Goal: Task Accomplishment & Management: Manage account settings

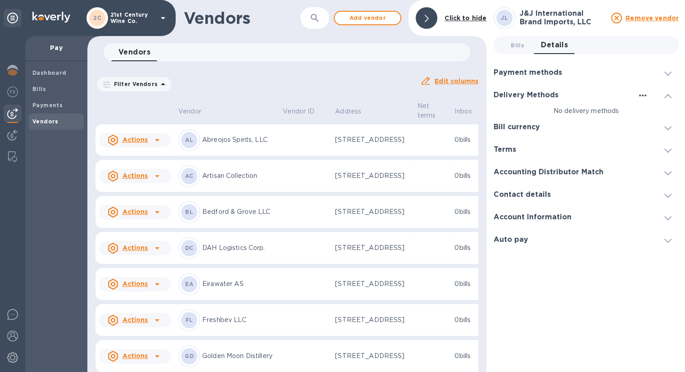
click at [644, 96] on icon "button" at bounding box center [642, 95] width 11 height 11
click at [653, 114] on p "Add new" at bounding box center [657, 113] width 30 height 9
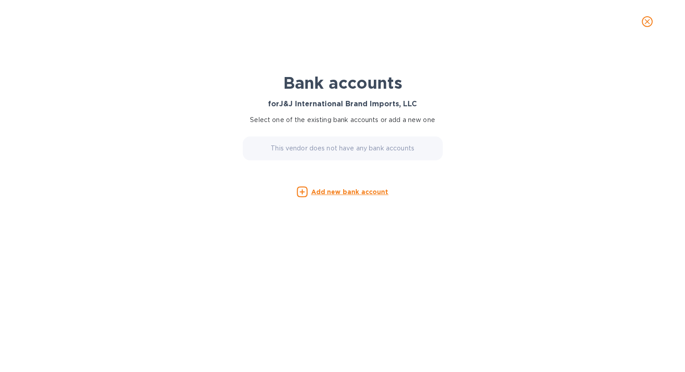
click at [357, 190] on u "Add new bank account" at bounding box center [349, 191] width 77 height 7
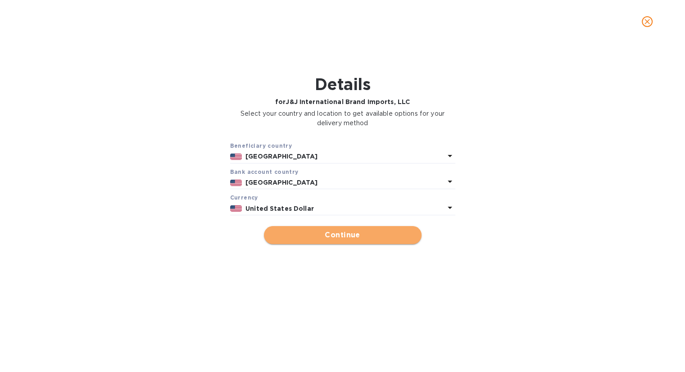
click at [360, 235] on span "Continue" at bounding box center [342, 235] width 143 height 11
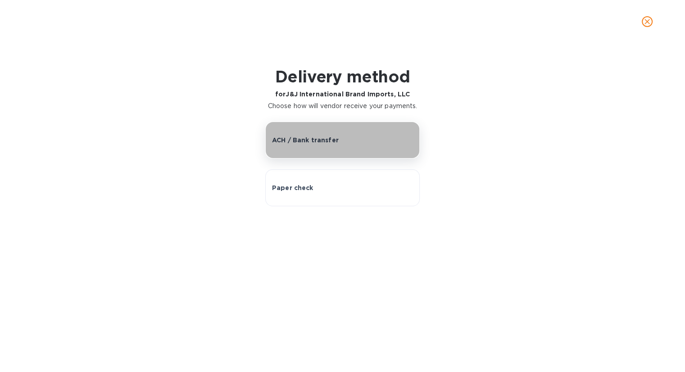
click at [383, 131] on button "ACH / Bank transfer" at bounding box center [342, 140] width 154 height 37
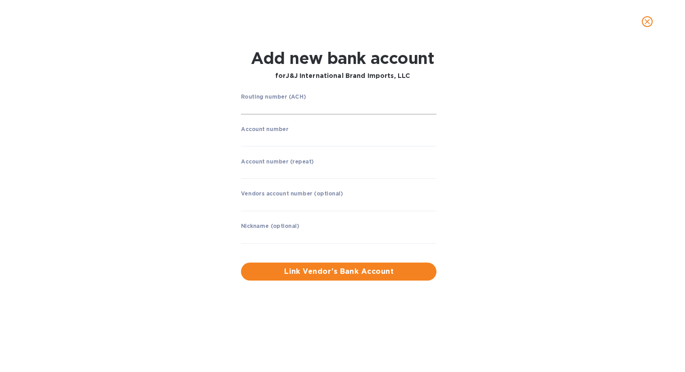
click at [299, 107] on input "string" at bounding box center [338, 108] width 195 height 14
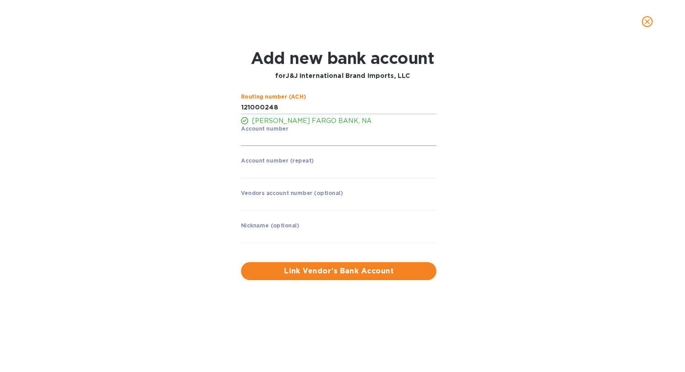
type input "121000248"
click at [287, 142] on input "string" at bounding box center [338, 140] width 195 height 14
type input "2000055527905"
click at [330, 168] on input "string" at bounding box center [338, 172] width 195 height 14
type input "2000055527905"
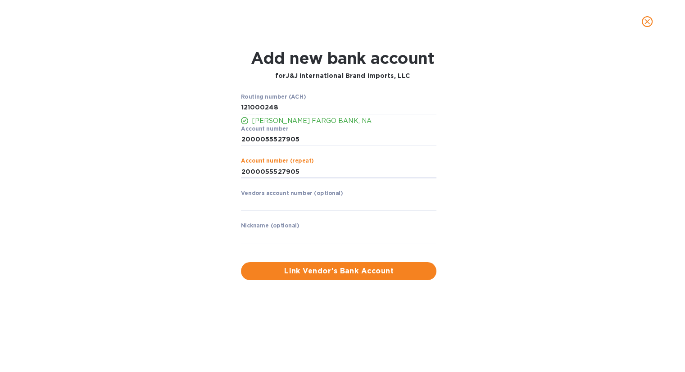
click at [496, 242] on div "Routing number (ACH) [PERSON_NAME] FARGO BANK, NA Account number ​ Account numb…" at bounding box center [342, 186] width 441 height 197
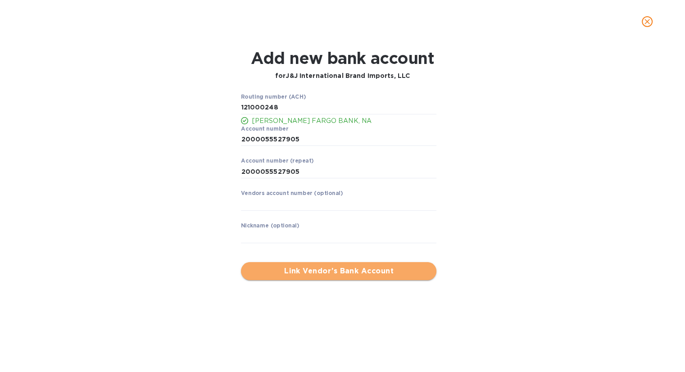
click at [337, 272] on span "Link Vendor’s Bank Account" at bounding box center [338, 271] width 181 height 11
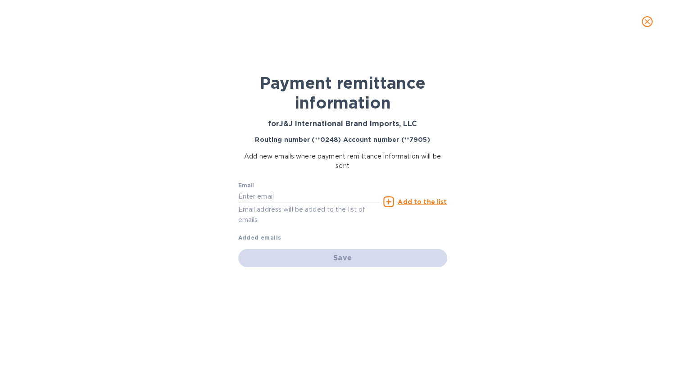
click at [276, 197] on input "text" at bounding box center [309, 197] width 142 height 14
paste input "[PERSON_NAME][EMAIL_ADDRESS][PERSON_NAME][DOMAIN_NAME]"
type input "[PERSON_NAME][EMAIL_ADDRESS][PERSON_NAME][DOMAIN_NAME]"
click at [434, 201] on u "Add to the list" at bounding box center [422, 201] width 49 height 7
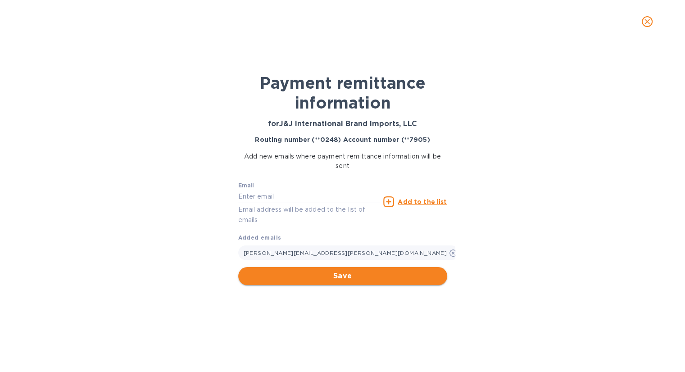
click at [391, 277] on span "Save" at bounding box center [342, 276] width 195 height 11
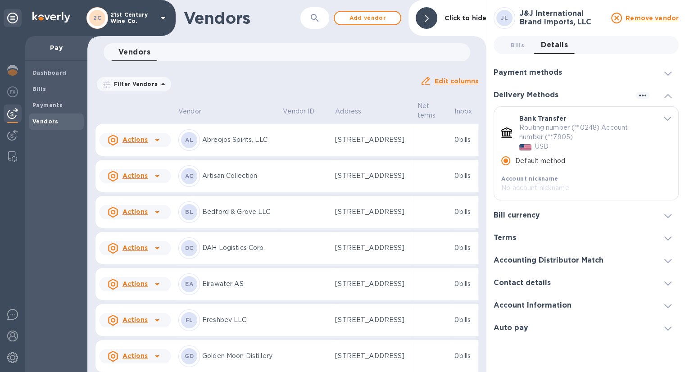
click at [42, 120] on b "Vendors" at bounding box center [45, 121] width 26 height 7
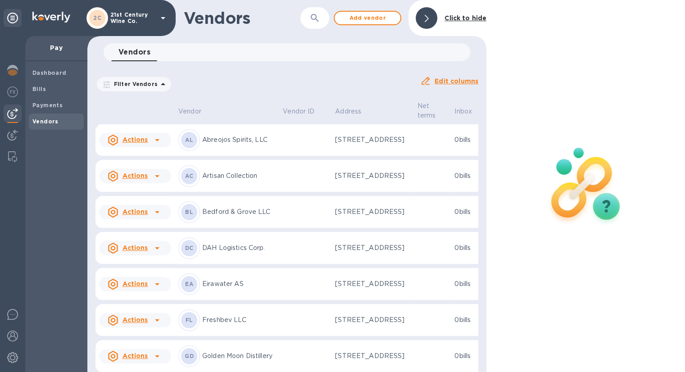
click at [431, 22] on div at bounding box center [427, 18] width 22 height 22
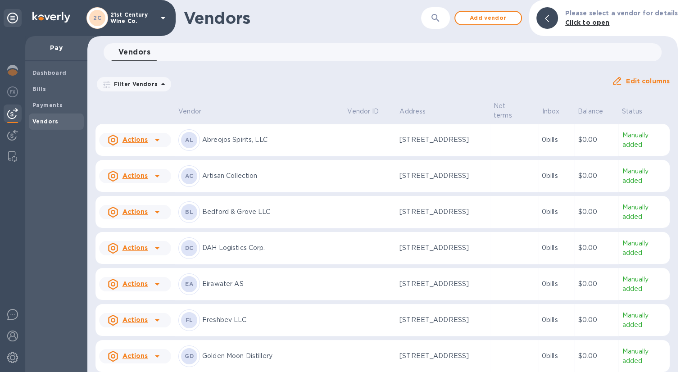
scroll to position [45, 0]
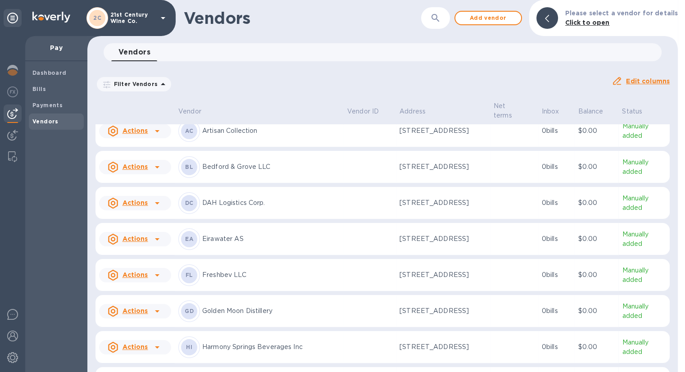
drag, startPoint x: 670, startPoint y: 144, endPoint x: 670, endPoint y: 191, distance: 47.3
click at [670, 191] on div "Vendor Vendor ID Address Net terms Inbox Balance Status Actions AL Abreojos Spi…" at bounding box center [382, 236] width 590 height 272
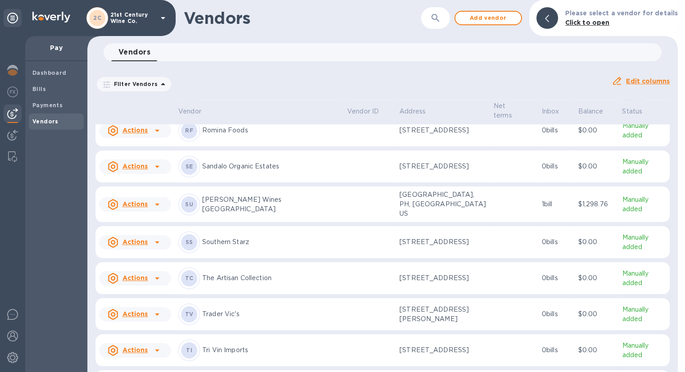
scroll to position [679, 0]
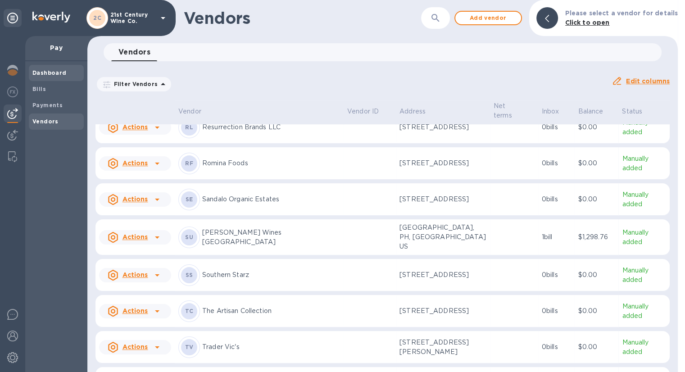
click at [52, 73] on b "Dashboard" at bounding box center [49, 72] width 34 height 7
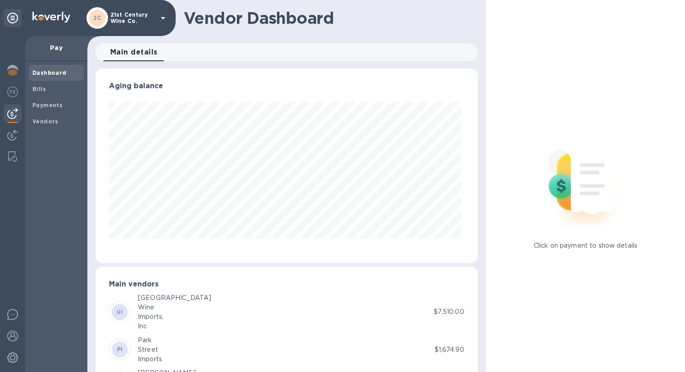
scroll to position [195, 378]
click at [14, 72] on img at bounding box center [12, 70] width 11 height 11
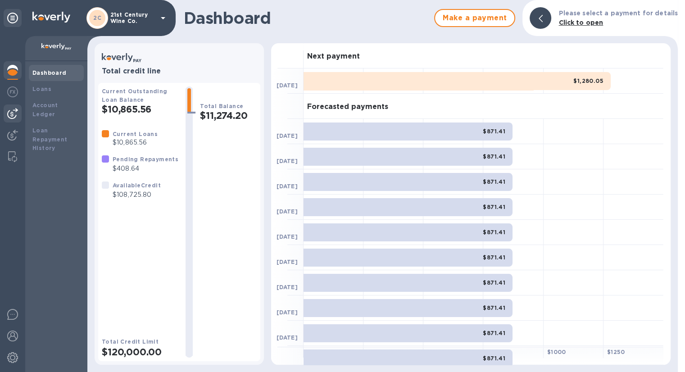
click at [11, 111] on img at bounding box center [12, 113] width 11 height 11
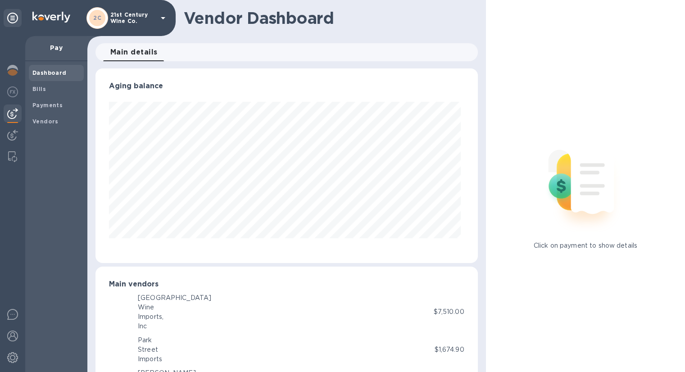
scroll to position [195, 378]
